Goal: Check status: Check status

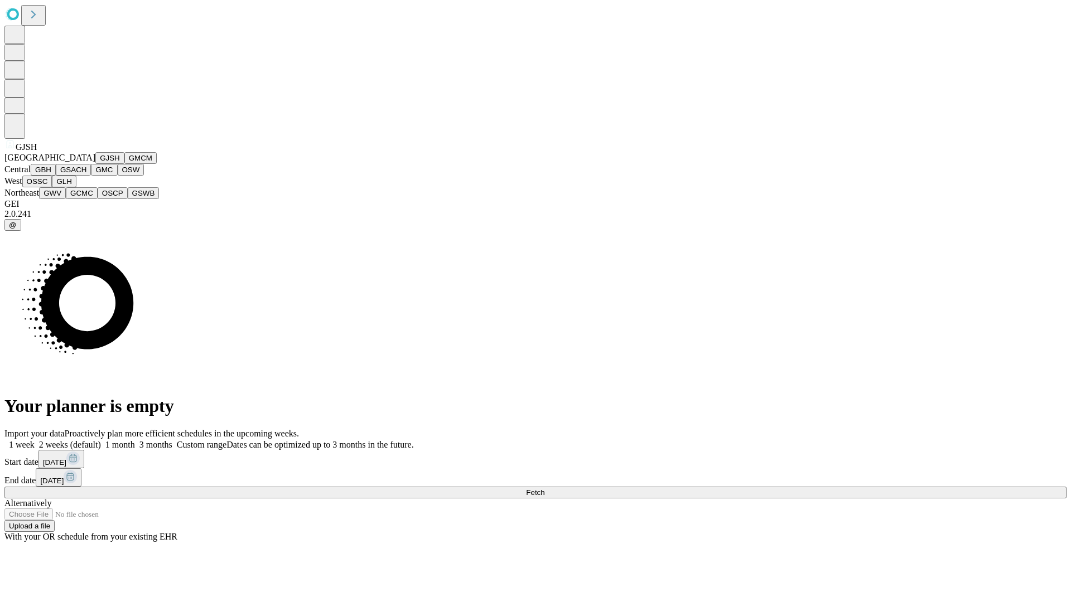
click at [95, 164] on button "GJSH" at bounding box center [109, 158] width 29 height 12
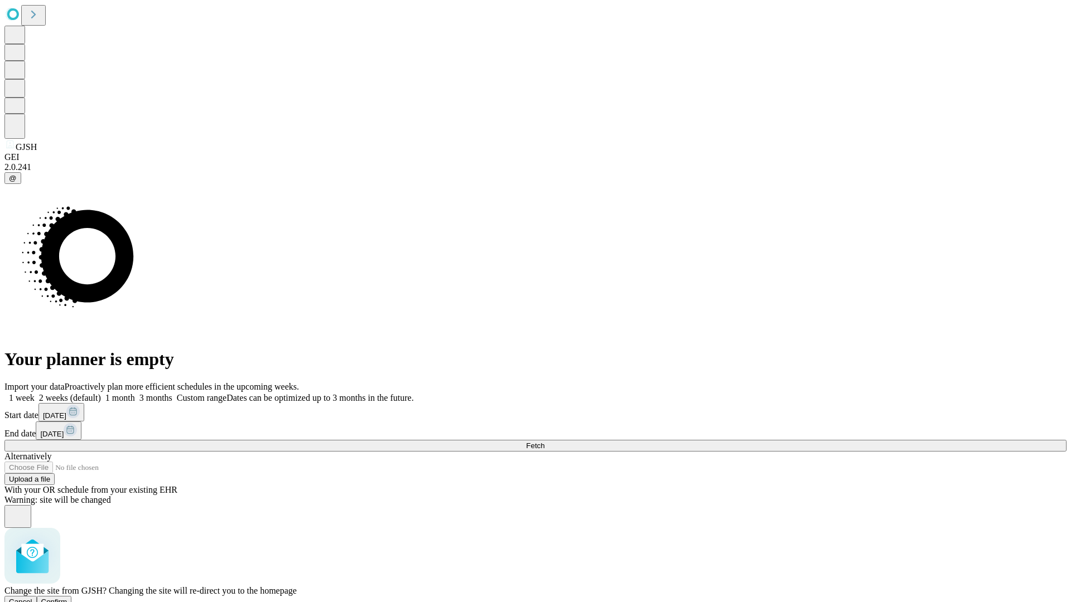
click at [67, 598] on span "Confirm" at bounding box center [54, 602] width 26 height 8
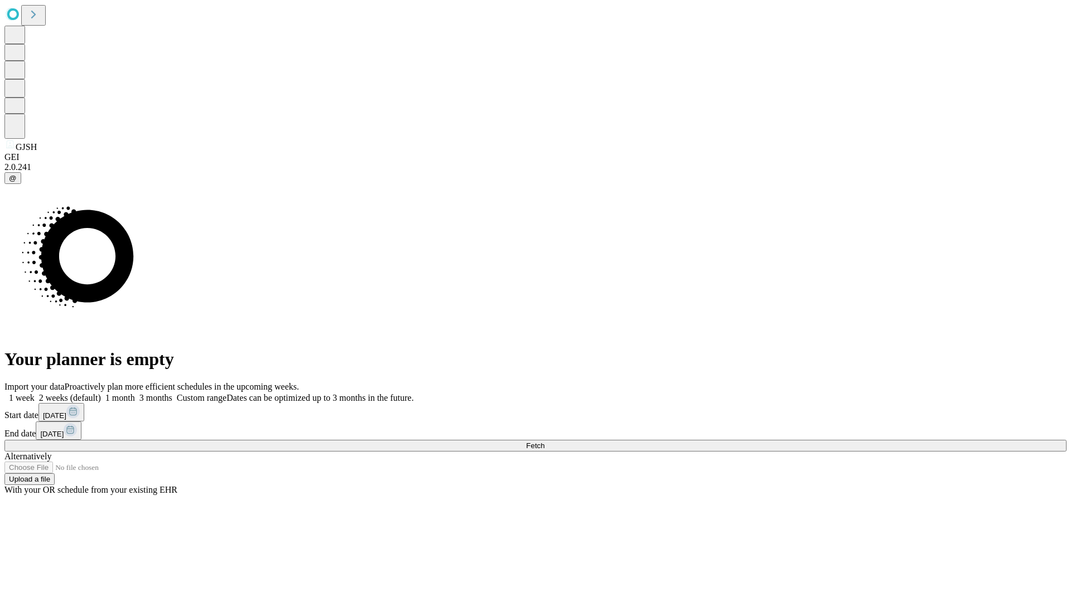
click at [35, 393] on label "1 week" at bounding box center [19, 397] width 30 height 9
click at [544, 442] on span "Fetch" at bounding box center [535, 446] width 18 height 8
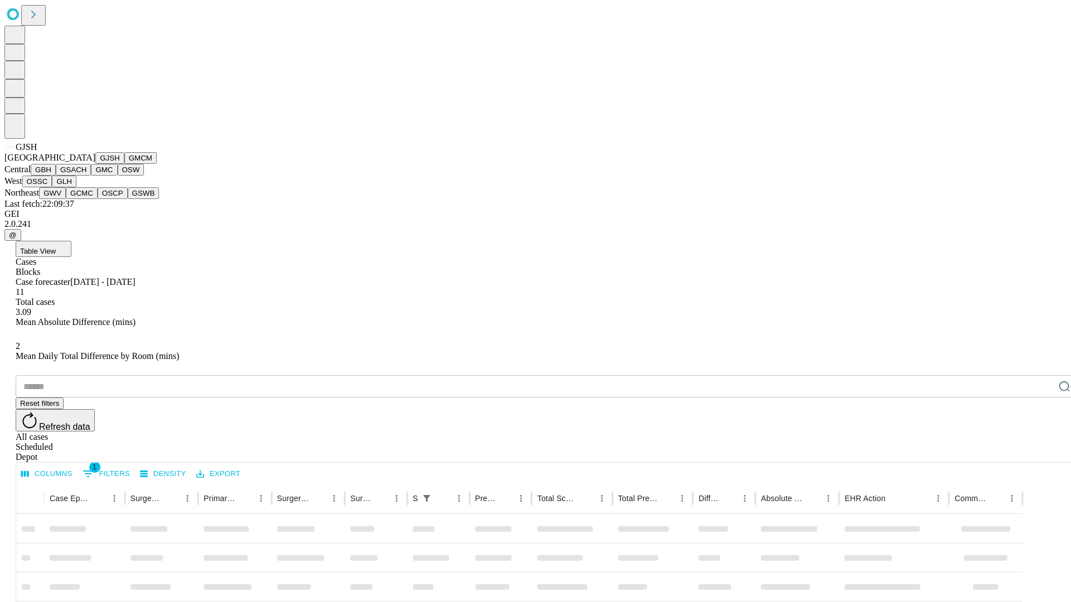
click at [124, 164] on button "GMCM" at bounding box center [140, 158] width 32 height 12
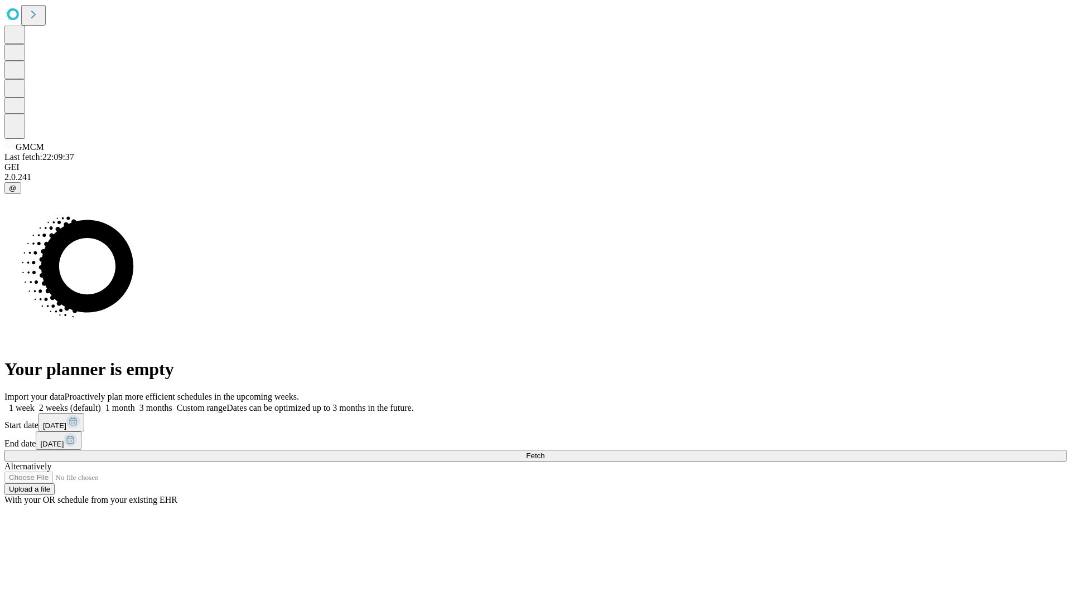
click at [35, 403] on label "1 week" at bounding box center [19, 407] width 30 height 9
click at [544, 452] on span "Fetch" at bounding box center [535, 456] width 18 height 8
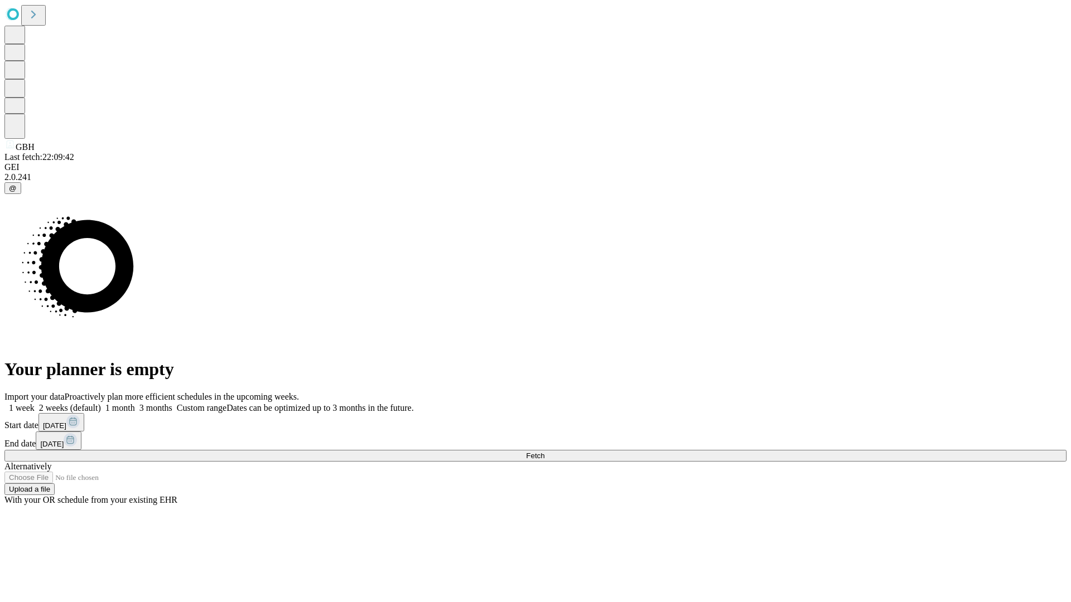
click at [35, 403] on label "1 week" at bounding box center [19, 407] width 30 height 9
click at [544, 452] on span "Fetch" at bounding box center [535, 456] width 18 height 8
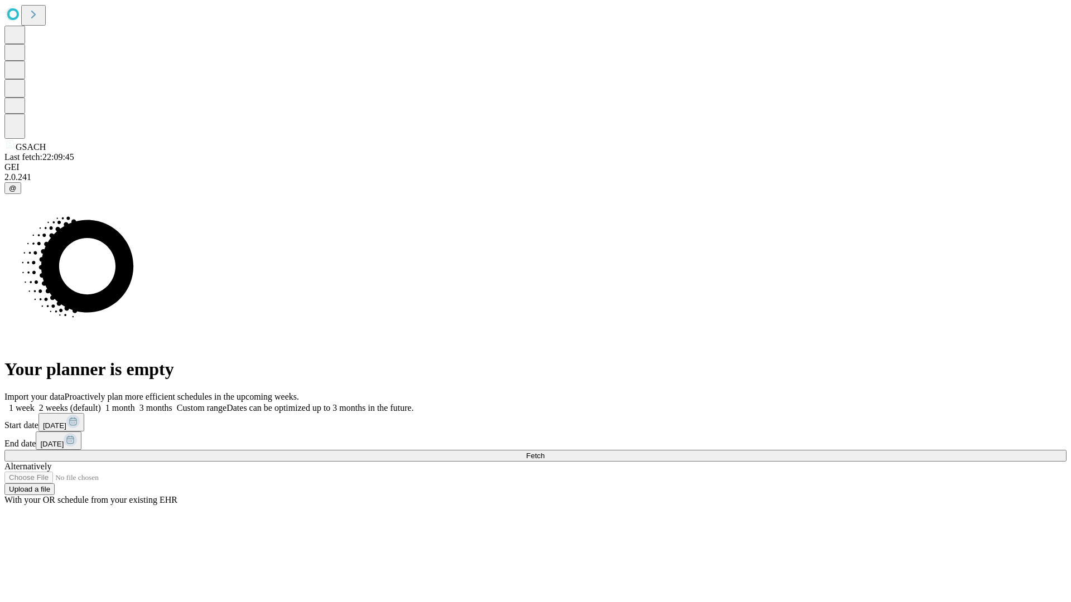
click at [35, 403] on label "1 week" at bounding box center [19, 407] width 30 height 9
click at [544, 452] on span "Fetch" at bounding box center [535, 456] width 18 height 8
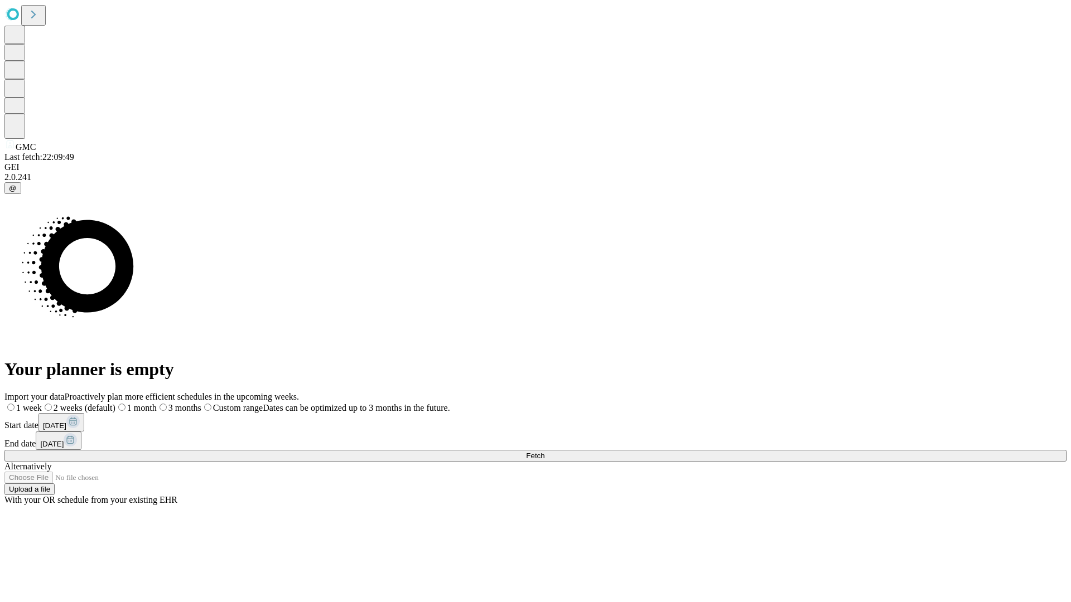
click at [544, 452] on span "Fetch" at bounding box center [535, 456] width 18 height 8
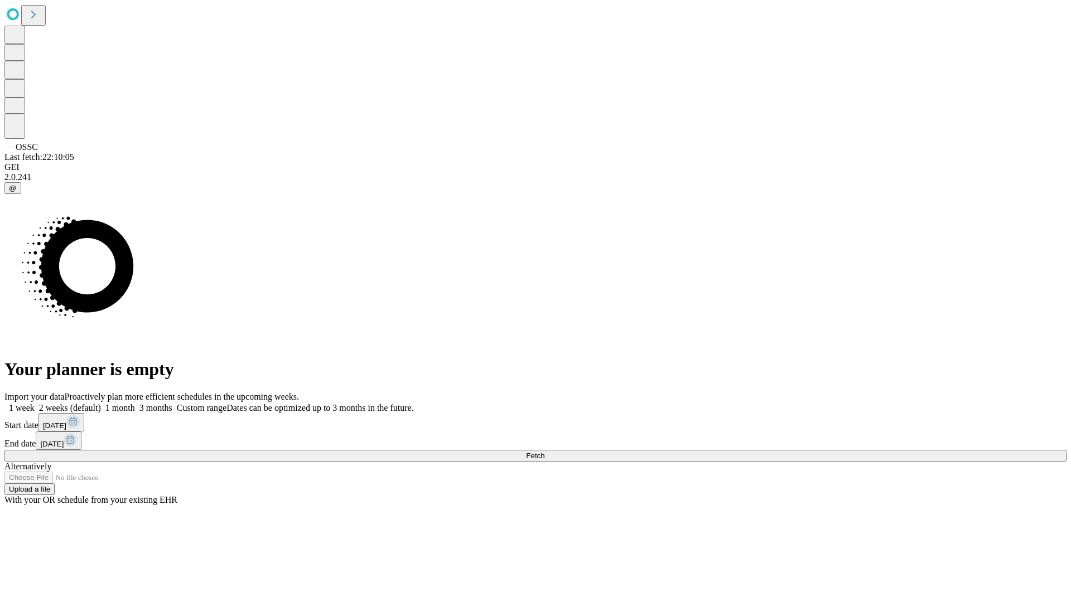
click at [35, 403] on label "1 week" at bounding box center [19, 407] width 30 height 9
click at [544, 452] on span "Fetch" at bounding box center [535, 456] width 18 height 8
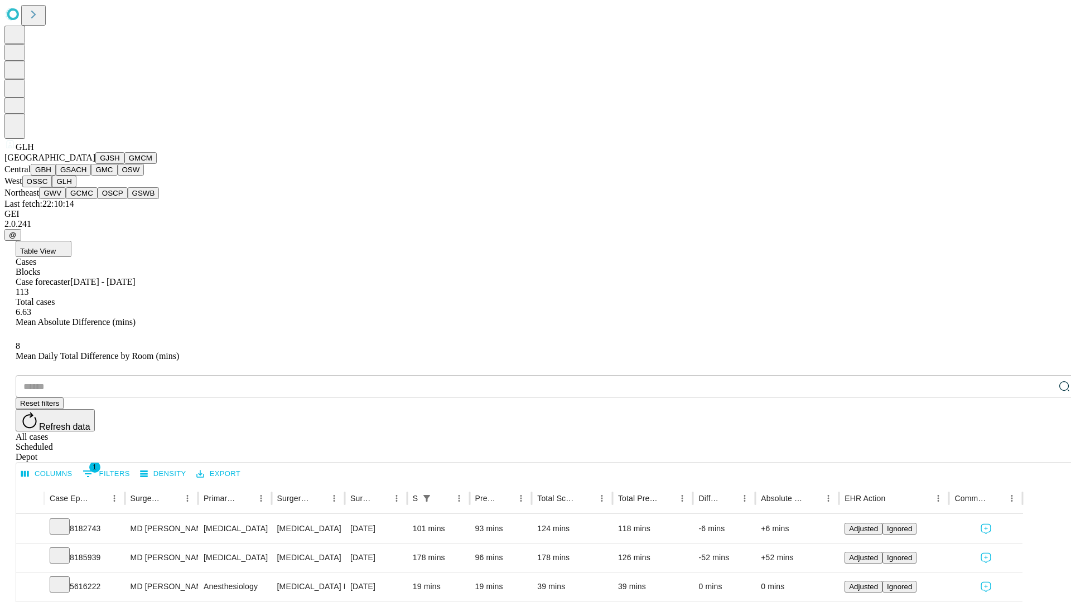
click at [66, 199] on button "GWV" at bounding box center [52, 193] width 27 height 12
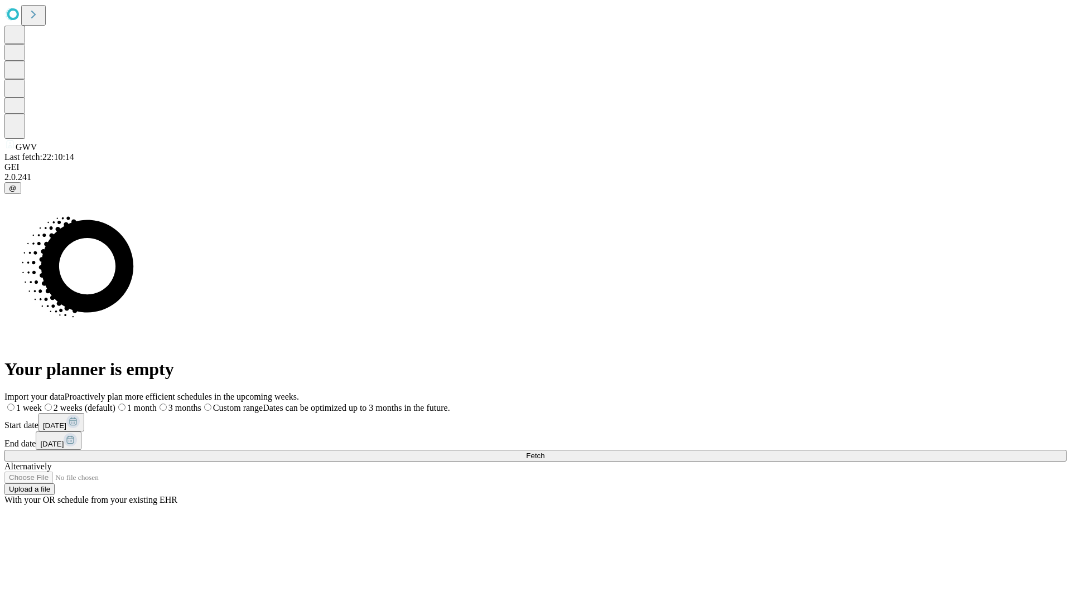
click at [42, 403] on label "1 week" at bounding box center [22, 407] width 37 height 9
click at [544, 452] on span "Fetch" at bounding box center [535, 456] width 18 height 8
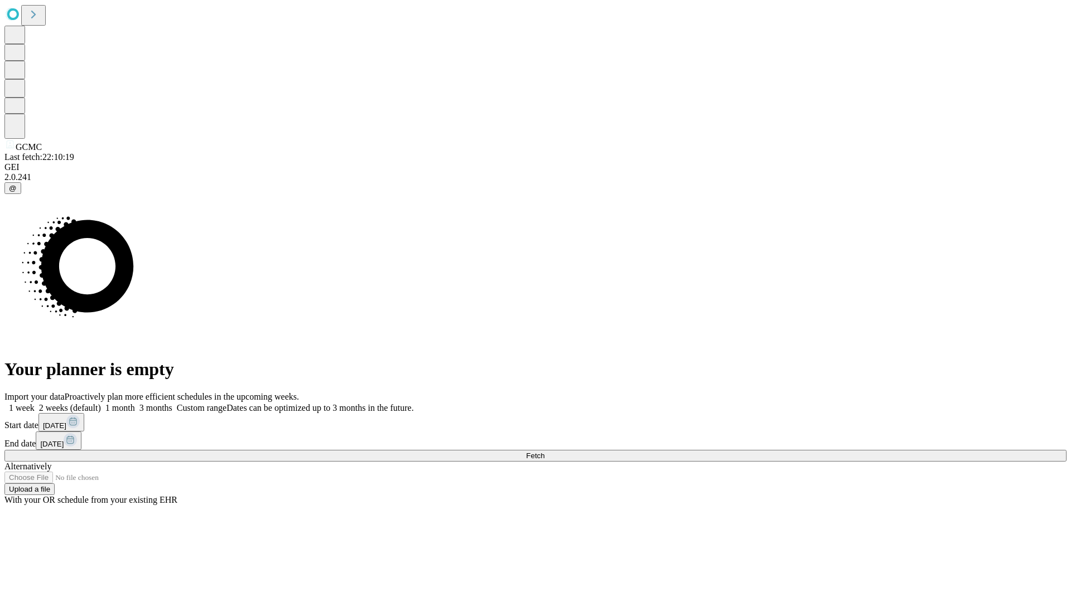
click at [35, 403] on label "1 week" at bounding box center [19, 407] width 30 height 9
click at [544, 452] on span "Fetch" at bounding box center [535, 456] width 18 height 8
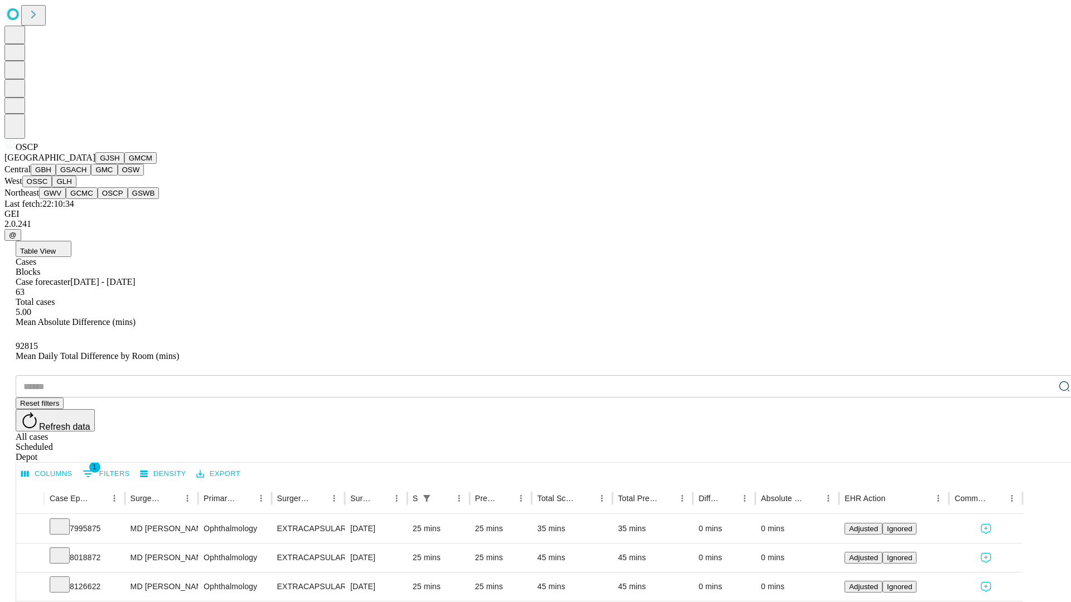
click at [128, 199] on button "GSWB" at bounding box center [144, 193] width 32 height 12
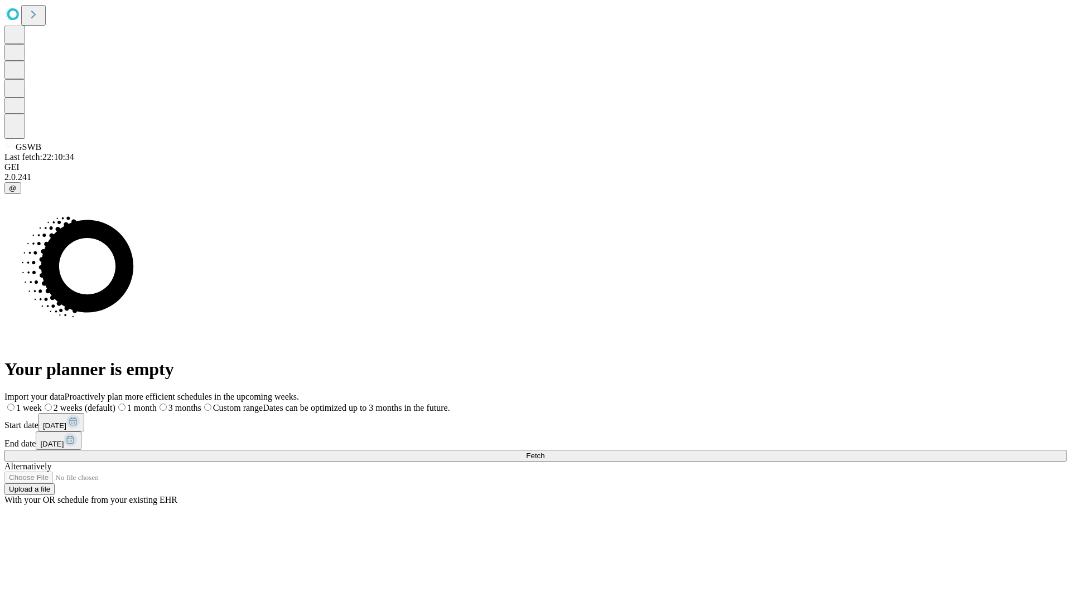
click at [42, 403] on label "1 week" at bounding box center [22, 407] width 37 height 9
click at [544, 452] on span "Fetch" at bounding box center [535, 456] width 18 height 8
